Goal: Task Accomplishment & Management: Complete application form

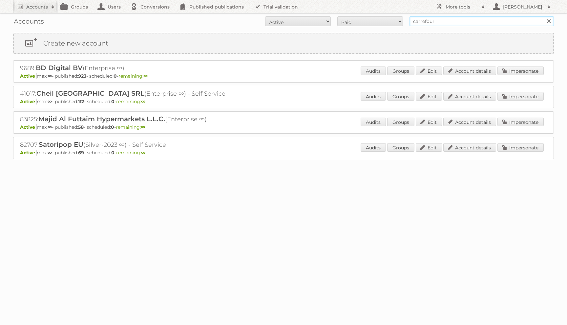
click at [432, 22] on input "carrefour" at bounding box center [481, 21] width 144 height 10
type input "[PERSON_NAME]"
click at [543, 16] on input "Search" at bounding box center [548, 21] width 10 height 10
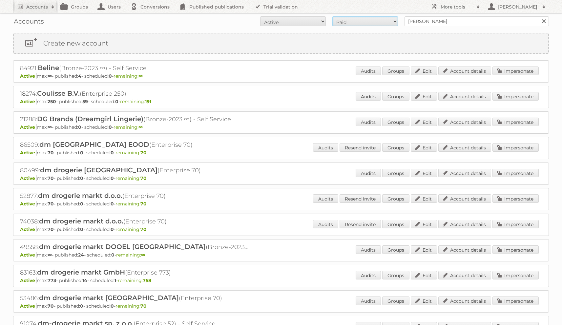
click at [342, 20] on select "All Paid Trials Self service" at bounding box center [365, 21] width 66 height 10
select select "trials"
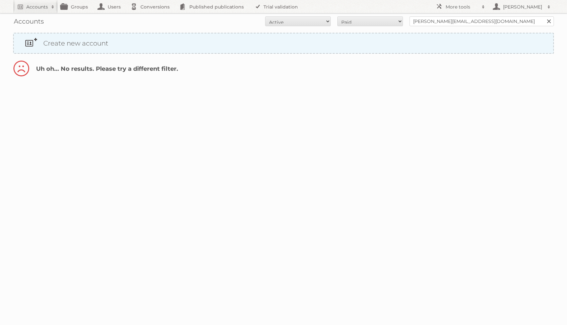
click at [387, 47] on link "Create new account" at bounding box center [283, 43] width 539 height 20
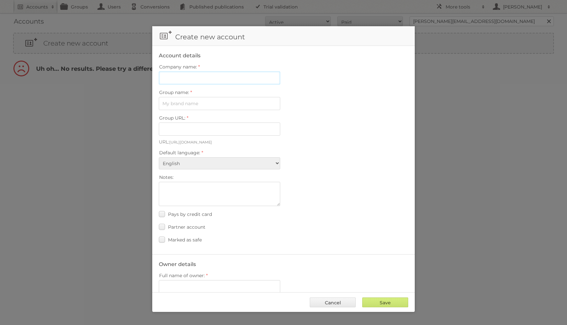
click at [196, 82] on input "Company name:" at bounding box center [219, 77] width 121 height 13
paste input "g.hasko@publitas.com"
type input "Publitas - Geri Hasko"
click at [195, 105] on input "Group name:" at bounding box center [219, 103] width 121 height 13
type input "My Publications"
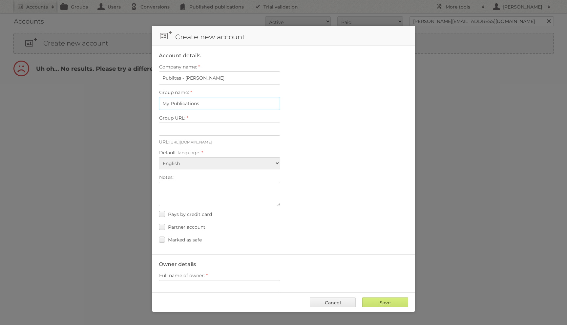
type input "my-publications-olmb_9rlmgg6"
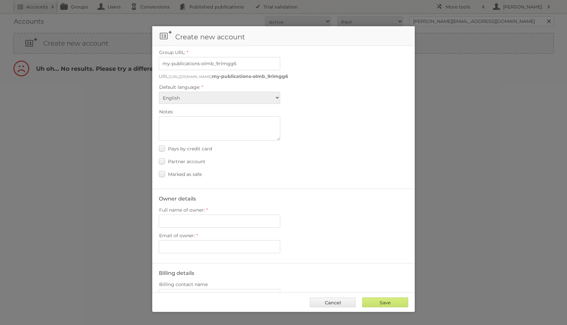
scroll to position [103, 0]
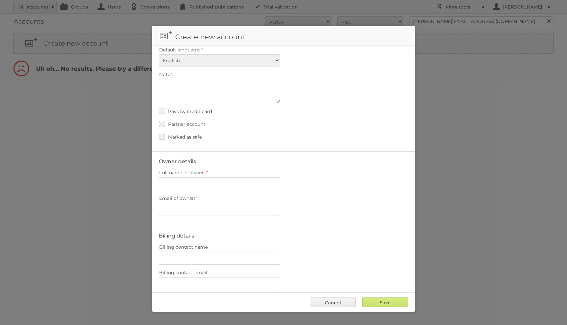
type input "My Publications"
click at [183, 135] on span "Marked as safe" at bounding box center [185, 137] width 34 height 6
click at [0, 0] on input "Marked as safe" at bounding box center [0, 0] width 0 height 0
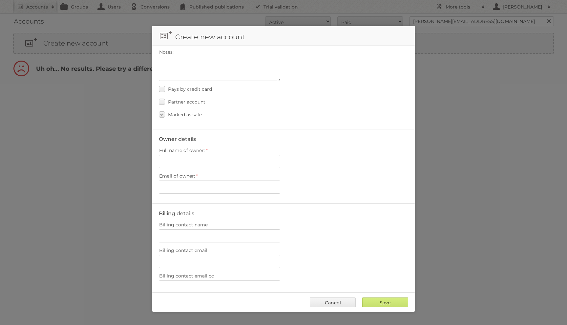
scroll to position [130, 0]
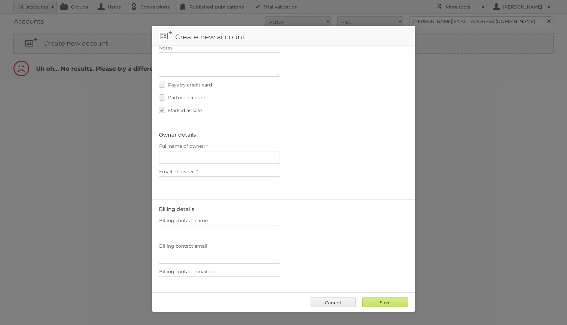
click at [185, 152] on input "Full name of owner:" at bounding box center [219, 157] width 121 height 13
type input "Geri Hasko"
paste input "g.hasko@publitas.com"
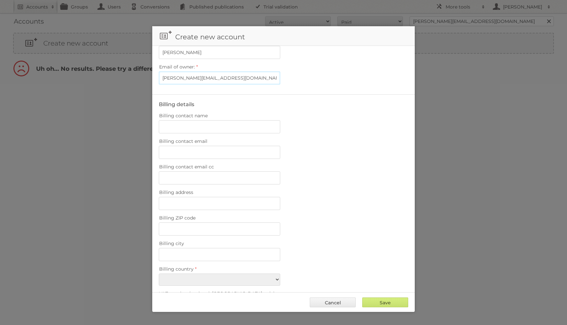
scroll to position [351, 0]
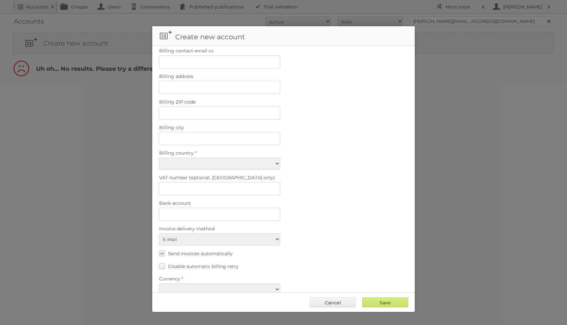
type input "g.hasko@publitas.com"
click at [190, 158] on select "Afghanistan Åland Islands Albania Algeria American Samoa Andorra Angola Anguill…" at bounding box center [219, 164] width 121 height 12
click at [189, 155] on select "Afghanistan Åland Islands Albania Algeria American Samoa Andorra Angola Anguill…" at bounding box center [219, 161] width 121 height 12
click at [177, 155] on select "Afghanistan Åland Islands Albania Algeria American Samoa Andorra Angola Anguill…" at bounding box center [219, 161] width 121 height 12
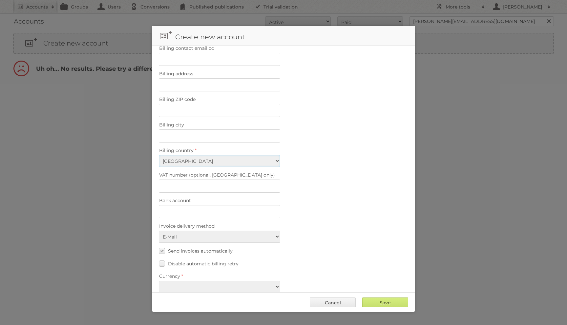
click at [199, 157] on select "Afghanistan Åland Islands Albania Algeria American Samoa Andorra Angola Anguill…" at bounding box center [219, 161] width 121 height 12
select select "HU"
click at [184, 272] on label "Currency" at bounding box center [283, 276] width 249 height 9
click at [184, 281] on select "EUR USD" at bounding box center [219, 287] width 121 height 12
click at [183, 281] on select "EUR USD" at bounding box center [219, 287] width 121 height 12
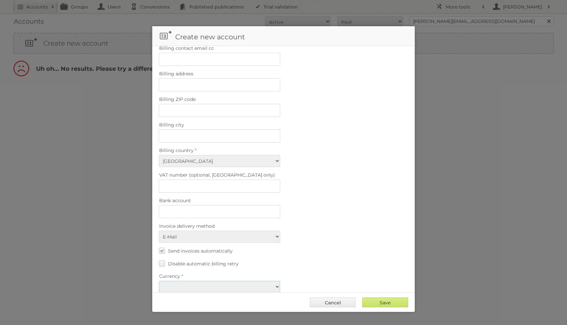
select select "eur"
click at [160, 246] on label "Send invoices automatically" at bounding box center [196, 251] width 74 height 10
click at [0, 0] on input "Send invoices automatically" at bounding box center [0, 0] width 0 height 0
click at [374, 302] on input "Save" at bounding box center [385, 303] width 46 height 10
type input "Save"
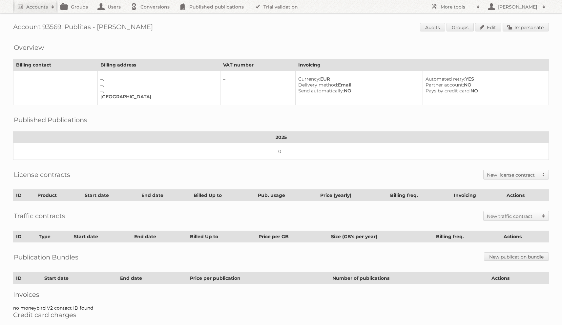
click at [505, 177] on div "License contracts New license contract Enterprise Bronze-2023 Silver-2023 Gold-…" at bounding box center [281, 175] width 536 height 16
click at [502, 172] on h2 "New license contract" at bounding box center [513, 175] width 52 height 7
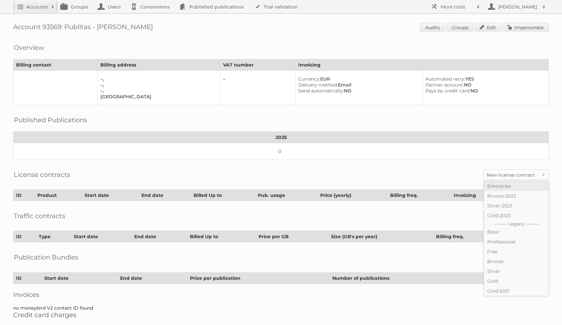
click at [498, 181] on link "Enterprise" at bounding box center [516, 186] width 65 height 10
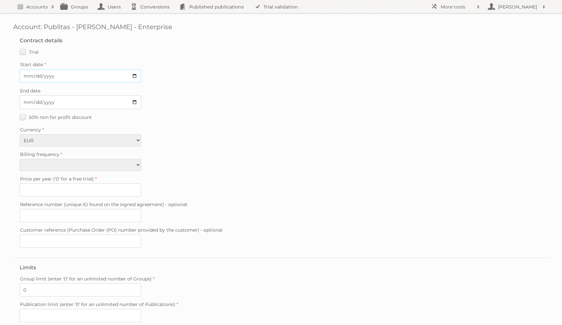
click at [29, 77] on input "Start date" at bounding box center [80, 76] width 121 height 14
type input "0225-08-18"
type input "[DATE]"
click at [393, 118] on div "50% non for profit discount" at bounding box center [281, 117] width 522 height 10
click at [111, 174] on label "Price per year ('0' for a free trial)" at bounding box center [281, 178] width 522 height 9
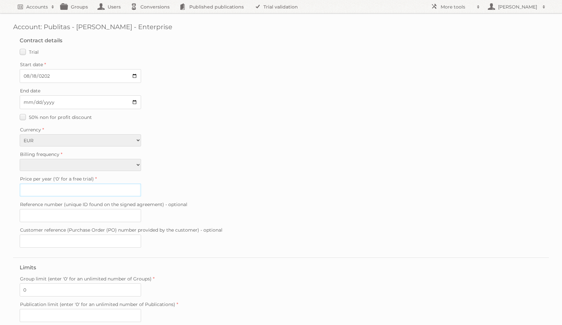
click at [111, 184] on input "Price per year ('0' for a free trial)" at bounding box center [80, 190] width 121 height 13
click at [106, 169] on select "Monthly Quarterly Yearly Every 2 years" at bounding box center [80, 165] width 121 height 12
select select "yearly"
type input "0"
click at [25, 52] on label "Trial" at bounding box center [29, 52] width 19 height 10
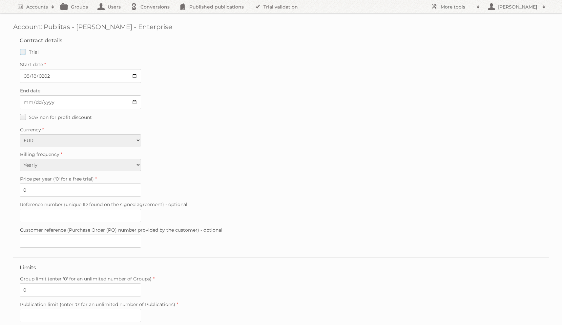
click at [0, 0] on input "Trial" at bounding box center [0, 0] width 0 height 0
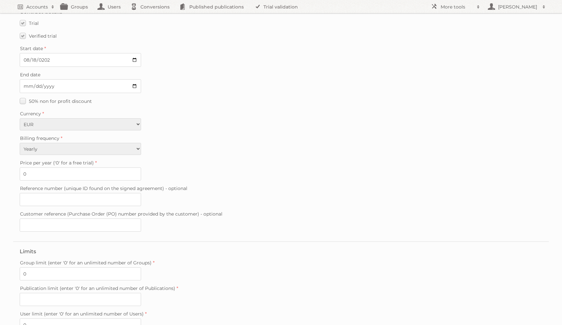
scroll to position [86, 0]
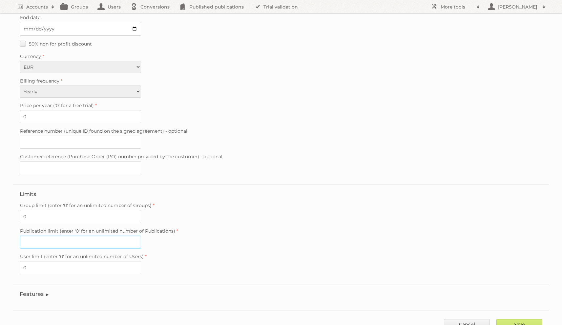
click at [29, 236] on input "Publication limit (enter '0' for an unlimited number of Publications)" at bounding box center [80, 242] width 121 height 13
type input "0"
drag, startPoint x: 18, startPoint y: 286, endPoint x: 24, endPoint y: 288, distance: 6.9
click at [19, 286] on fieldset "Features Enable accessibility text Enable account tree structure Enable analyti…" at bounding box center [281, 295] width 536 height 23
click at [24, 291] on legend "Features" at bounding box center [35, 294] width 30 height 6
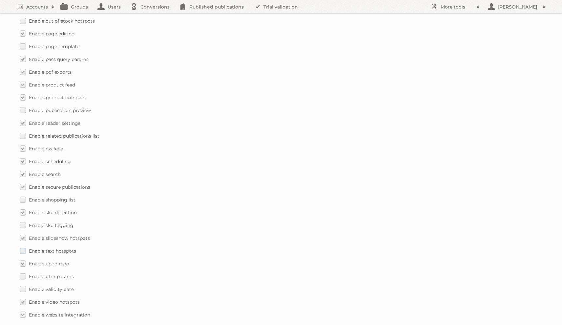
scroll to position [844, 0]
click at [32, 274] on span "Enable utm params" at bounding box center [51, 277] width 45 height 6
click at [0, 0] on input "Enable utm params" at bounding box center [0, 0] width 0 height 0
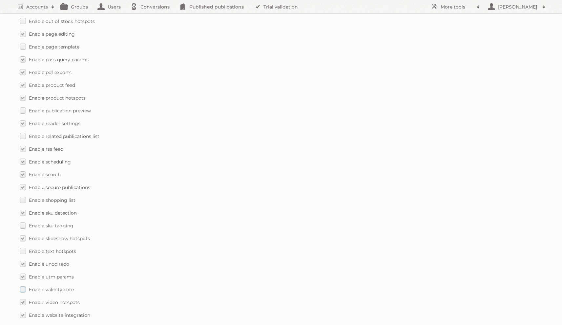
click at [23, 285] on label "Enable validity date" at bounding box center [47, 290] width 54 height 10
click at [0, 0] on input "Enable validity date" at bounding box center [0, 0] width 0 height 0
click at [22, 247] on label "Enable text hotspots" at bounding box center [48, 252] width 56 height 10
click at [0, 0] on input "Enable text hotspots" at bounding box center [0, 0] width 0 height 0
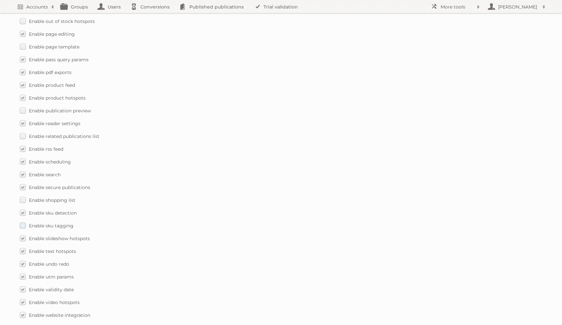
click at [24, 222] on label "Enable sku tagging" at bounding box center [47, 226] width 54 height 10
click at [0, 0] on input "Enable sku tagging" at bounding box center [0, 0] width 0 height 0
click at [24, 197] on label "Enable shopping list" at bounding box center [48, 200] width 56 height 10
click at [0, 0] on input "Enable shopping list" at bounding box center [0, 0] width 0 height 0
click at [24, 133] on label "Enable related publications list" at bounding box center [60, 137] width 80 height 10
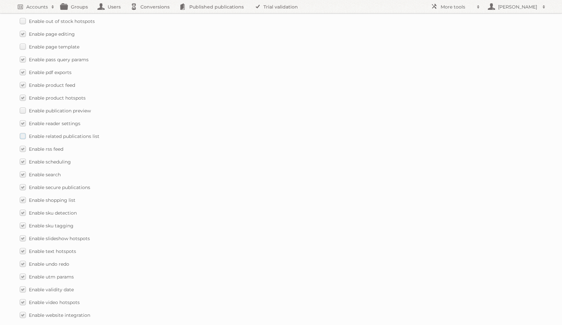
click at [0, 0] on input "Enable related publications list" at bounding box center [0, 0] width 0 height 0
drag, startPoint x: 21, startPoint y: 108, endPoint x: 22, endPoint y: 103, distance: 4.9
click at [21, 107] on label "Enable publication preview" at bounding box center [55, 111] width 71 height 10
click at [0, 0] on input "Enable publication preview" at bounding box center [0, 0] width 0 height 0
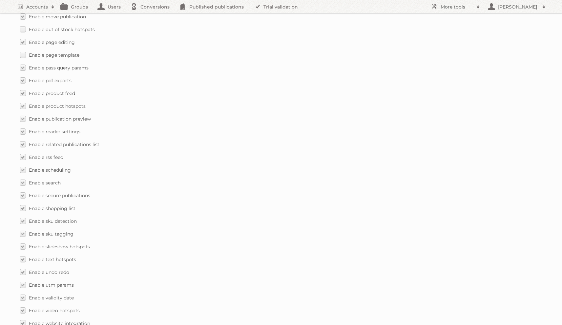
scroll to position [728, 0]
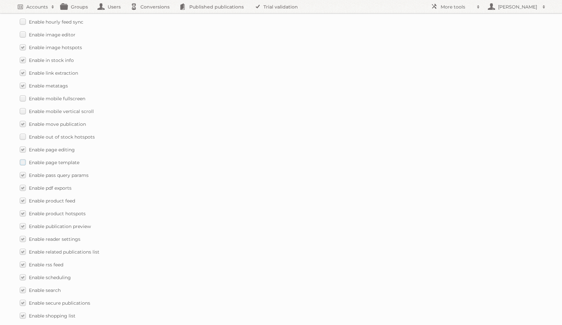
click at [23, 158] on label "Enable page template" at bounding box center [50, 163] width 60 height 10
click at [0, 0] on input "Enable page template" at bounding box center [0, 0] width 0 height 0
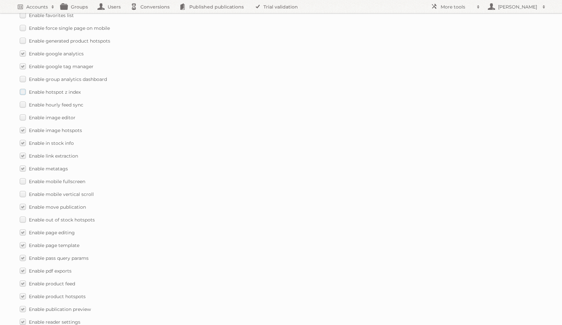
scroll to position [571, 0]
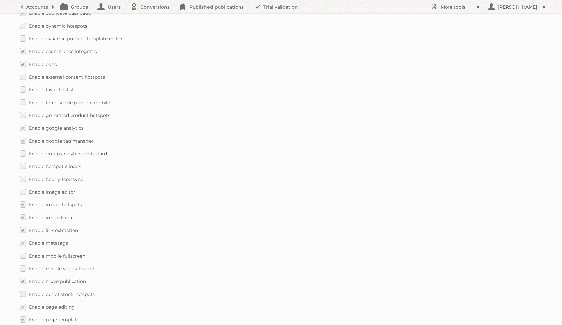
click at [24, 290] on label "Enable out of stock hotspots" at bounding box center [57, 295] width 75 height 10
click at [0, 0] on input "Enable out of stock hotspots" at bounding box center [0, 0] width 0 height 0
click at [23, 277] on label "Enable move publication" at bounding box center [53, 282] width 66 height 10
click at [0, 0] on input "Enable move publication" at bounding box center [0, 0] width 0 height 0
click at [23, 266] on label "Enable mobile vertical scroll" at bounding box center [57, 269] width 74 height 10
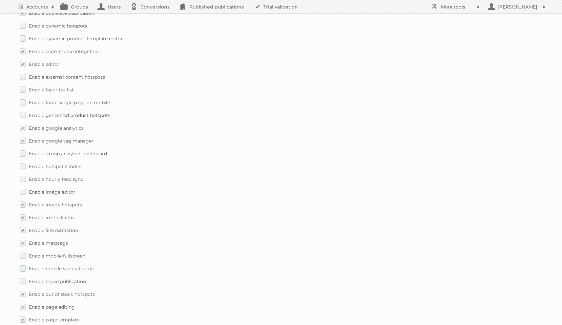
click at [0, 0] on input "Enable mobile vertical scroll" at bounding box center [0, 0] width 0 height 0
click at [24, 251] on label "Enable mobile fullscreen" at bounding box center [53, 256] width 66 height 10
click at [0, 0] on input "Enable mobile fullscreen" at bounding box center [0, 0] width 0 height 0
click at [23, 277] on label "Enable move publication" at bounding box center [53, 282] width 66 height 10
click at [0, 0] on input "Enable move publication" at bounding box center [0, 0] width 0 height 0
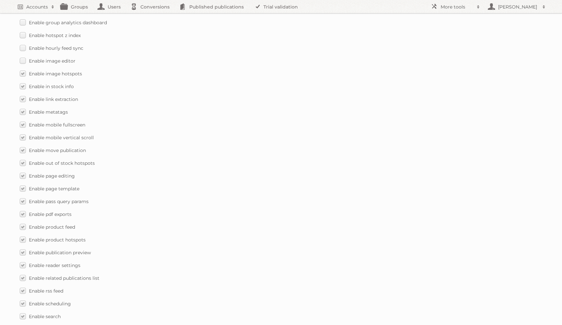
scroll to position [579, 0]
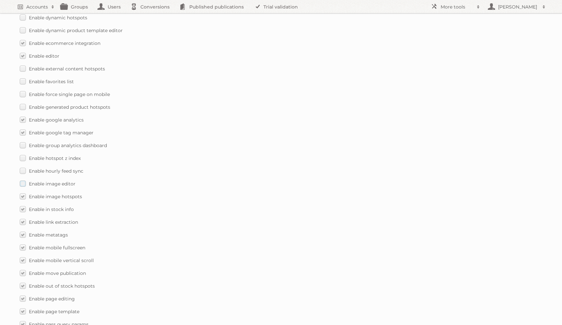
click at [24, 179] on label "Enable image editor" at bounding box center [48, 184] width 56 height 10
click at [0, 0] on input "Enable image editor" at bounding box center [0, 0] width 0 height 0
click at [25, 166] on label "Enable hourly feed sync" at bounding box center [52, 171] width 64 height 10
click at [0, 0] on input "Enable hourly feed sync" at bounding box center [0, 0] width 0 height 0
click at [24, 153] on label "Enable hotspot z index" at bounding box center [50, 158] width 61 height 10
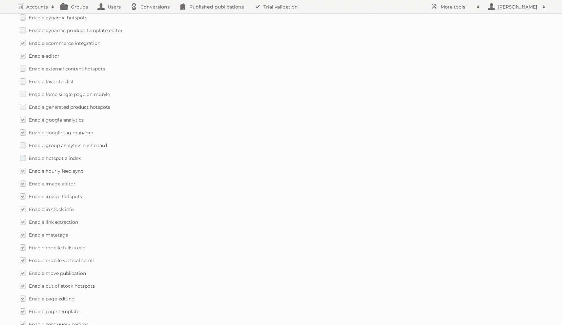
click at [0, 0] on input "Enable hotspot z index" at bounding box center [0, 0] width 0 height 0
click at [24, 142] on label "Enable group analytics dashboard" at bounding box center [63, 146] width 87 height 10
click at [0, 0] on input "Enable group analytics dashboard" at bounding box center [0, 0] width 0 height 0
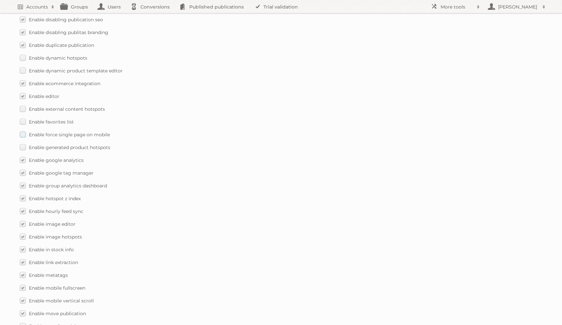
scroll to position [511, 0]
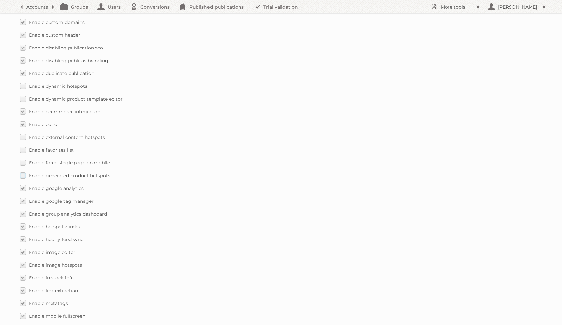
click at [29, 173] on span "Enable generated product hotspots" at bounding box center [69, 176] width 81 height 6
click at [0, 0] on input "Enable generated product hotspots" at bounding box center [0, 0] width 0 height 0
click at [28, 158] on label "Enable force single page on mobile" at bounding box center [65, 163] width 90 height 10
click at [0, 0] on input "Enable force single page on mobile" at bounding box center [0, 0] width 0 height 0
click at [28, 145] on label "Enable favorites list" at bounding box center [47, 150] width 54 height 10
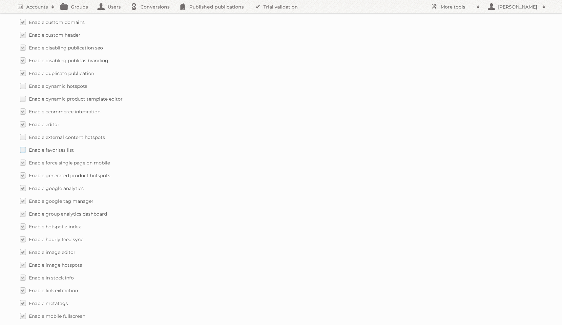
click at [0, 0] on input "Enable favorites list" at bounding box center [0, 0] width 0 height 0
click at [28, 135] on label "Enable external content hotspots" at bounding box center [62, 137] width 85 height 10
click at [0, 0] on input "Enable external content hotspots" at bounding box center [0, 0] width 0 height 0
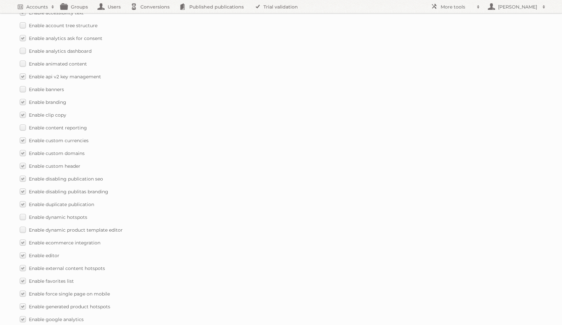
scroll to position [342, 0]
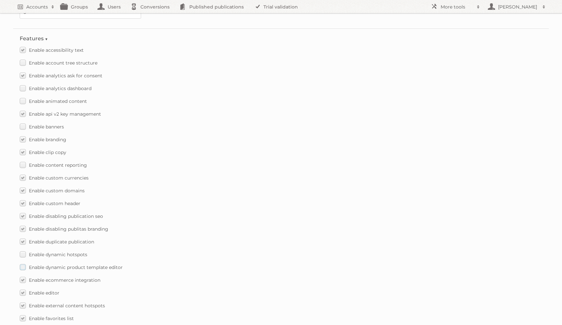
click at [37, 263] on label "Enable dynamic product template editor" at bounding box center [71, 268] width 103 height 10
click at [0, 0] on input "Enable dynamic product template editor" at bounding box center [0, 0] width 0 height 0
click at [38, 253] on label "Enable dynamic hotspots" at bounding box center [54, 255] width 68 height 10
click at [0, 0] on input "Enable dynamic hotspots" at bounding box center [0, 0] width 0 height 0
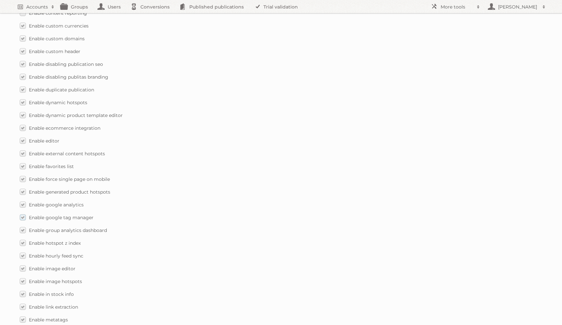
scroll to position [296, 0]
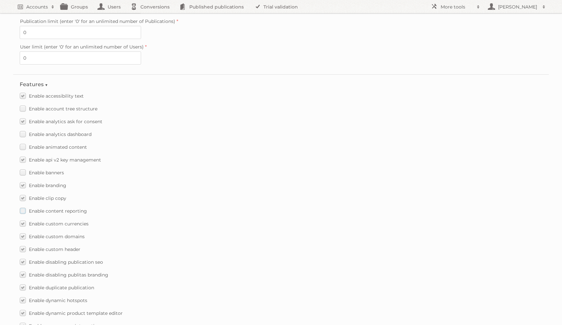
click at [32, 208] on span "Enable content reporting" at bounding box center [58, 211] width 58 height 6
click at [0, 0] on input "Enable content reporting" at bounding box center [0, 0] width 0 height 0
click at [34, 144] on span "Enable animated content" at bounding box center [58, 147] width 58 height 6
click at [0, 0] on input "Enable animated content" at bounding box center [0, 0] width 0 height 0
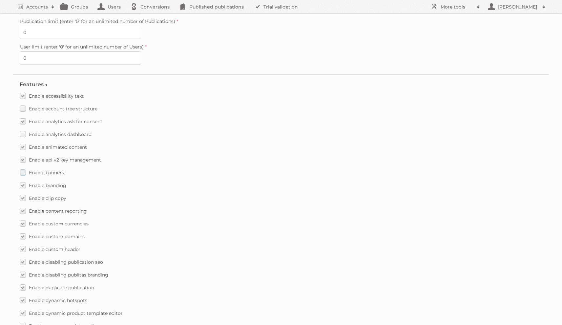
click at [40, 170] on span "Enable banners" at bounding box center [46, 173] width 35 height 6
click at [0, 0] on input "Enable banners" at bounding box center [0, 0] width 0 height 0
click at [33, 132] on span "Enable analytics dashboard" at bounding box center [60, 135] width 63 height 6
click at [0, 0] on input "Enable analytics dashboard" at bounding box center [0, 0] width 0 height 0
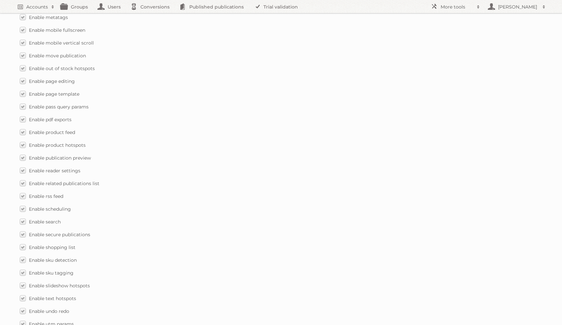
scroll to position [885, 0]
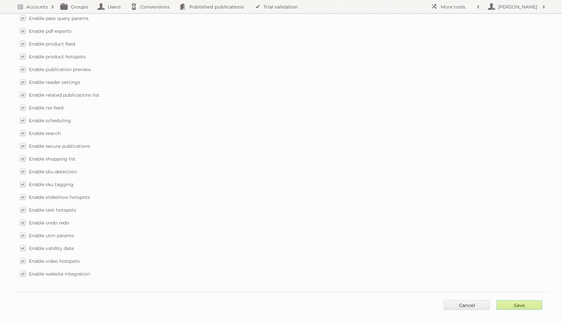
click at [523, 300] on input "Save" at bounding box center [519, 305] width 46 height 10
type input "..."
